Goal: Find specific page/section: Find specific page/section

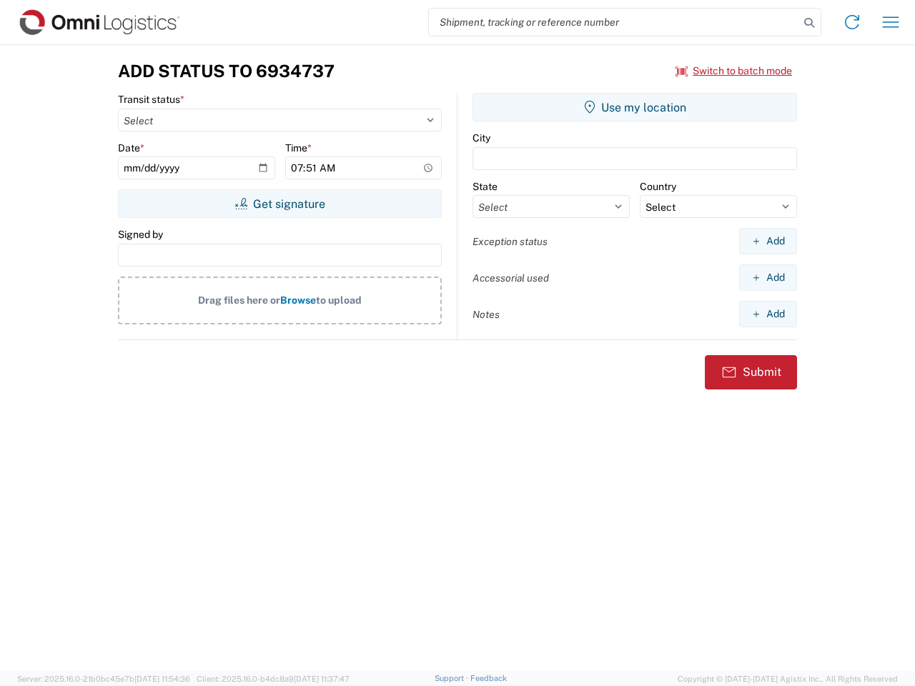
click at [614, 22] on input "search" at bounding box center [614, 22] width 370 height 27
click at [809, 23] on icon at bounding box center [809, 23] width 20 height 20
click at [852, 22] on icon at bounding box center [851, 22] width 23 height 23
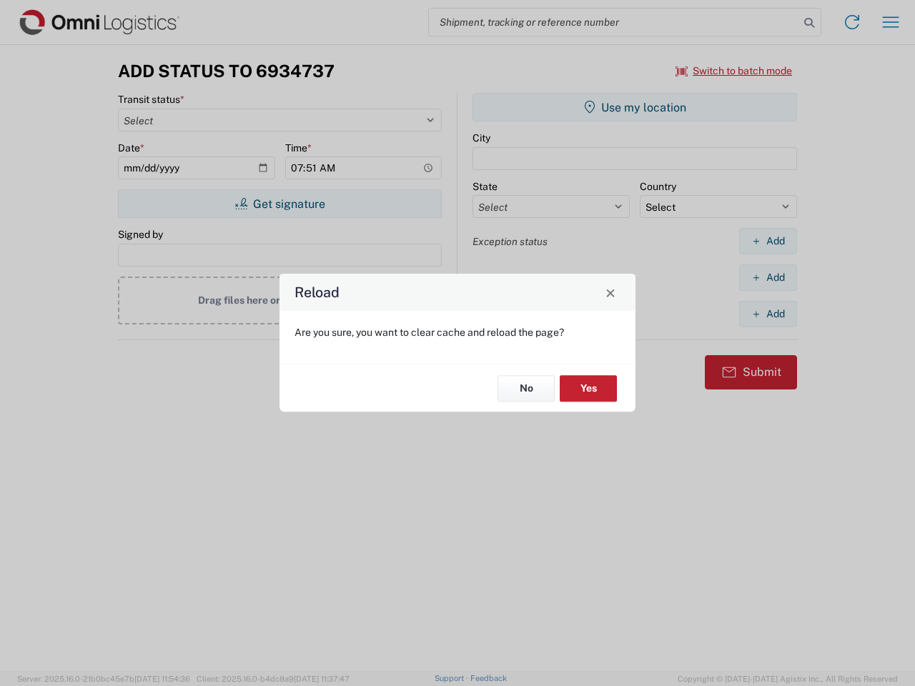
click at [890, 22] on div "Reload Are you sure, you want to clear cache and reload the page? No Yes" at bounding box center [457, 343] width 915 height 686
click at [734, 71] on div "Reload Are you sure, you want to clear cache and reload the page? No Yes" at bounding box center [457, 343] width 915 height 686
click at [279, 204] on div "Reload Are you sure, you want to clear cache and reload the page? No Yes" at bounding box center [457, 343] width 915 height 686
click at [635, 107] on div "Reload Are you sure, you want to clear cache and reload the page? No Yes" at bounding box center [457, 343] width 915 height 686
click at [767, 241] on div "Reload Are you sure, you want to clear cache and reload the page? No Yes" at bounding box center [457, 343] width 915 height 686
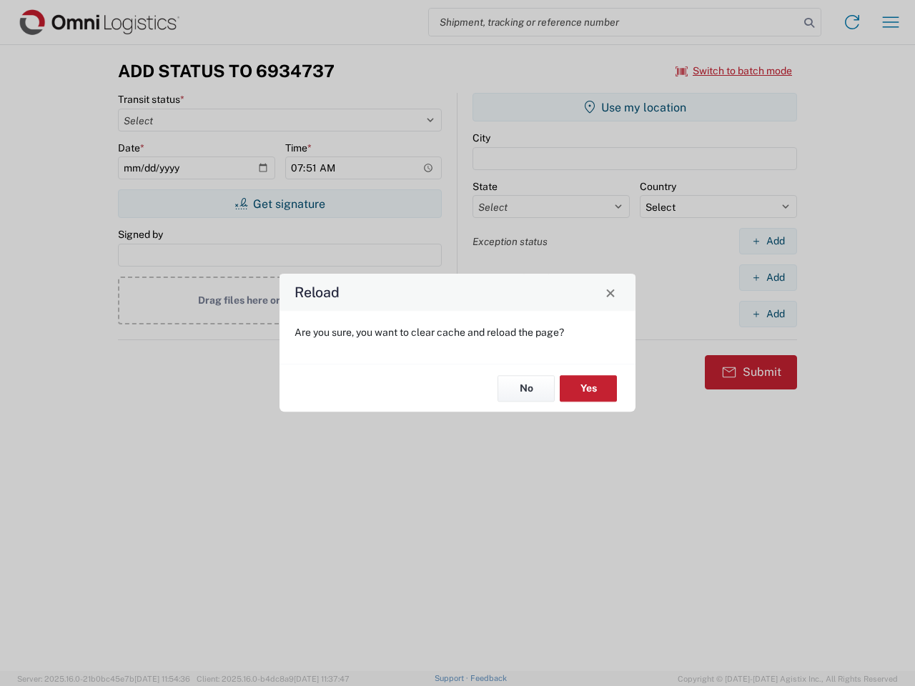
click at [767, 277] on div "Reload Are you sure, you want to clear cache and reload the page? No Yes" at bounding box center [457, 343] width 915 height 686
click at [767, 314] on div "Reload Are you sure, you want to clear cache and reload the page? No Yes" at bounding box center [457, 343] width 915 height 686
